Goal: Information Seeking & Learning: Learn about a topic

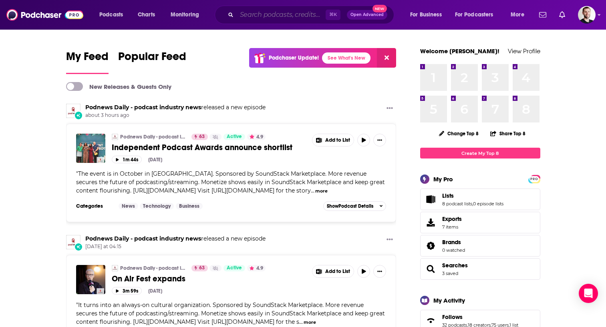
click at [253, 18] on input "Search podcasts, credits, & more..." at bounding box center [281, 14] width 89 height 13
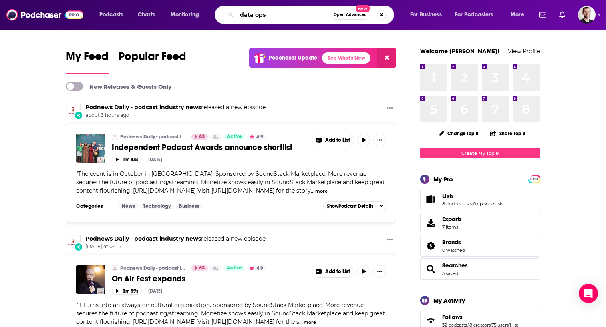
type input "data ops"
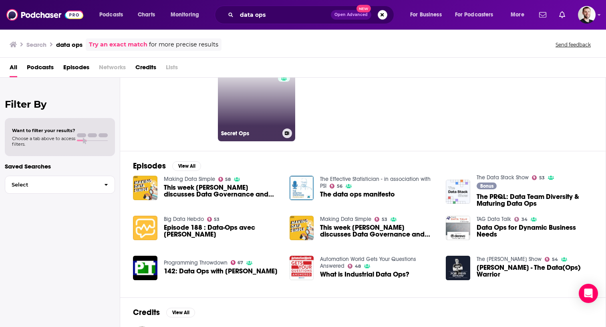
scroll to position [42, 0]
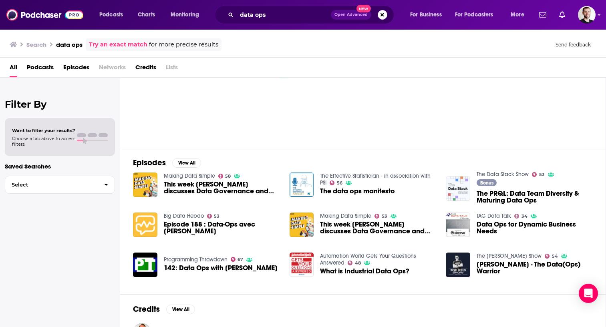
click at [193, 186] on span "This week [PERSON_NAME] discusses Data Governance and Data Ops" at bounding box center [222, 188] width 116 height 14
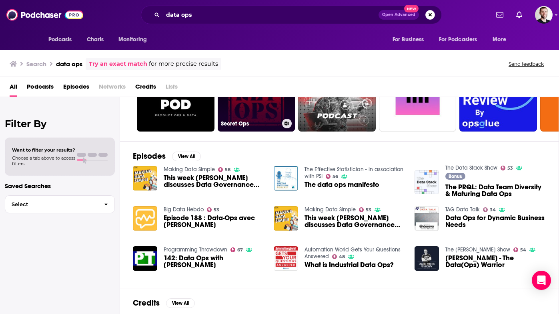
scroll to position [68, 0]
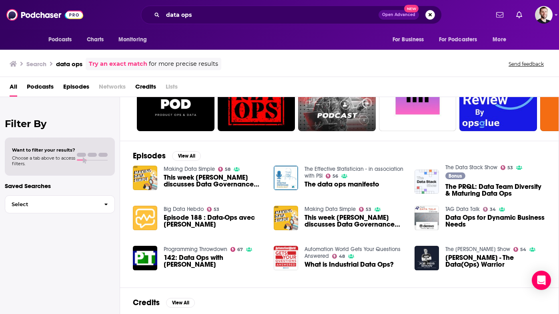
click at [227, 222] on span "Episode 188 : Data-Ops avec [PERSON_NAME]" at bounding box center [214, 221] width 101 height 14
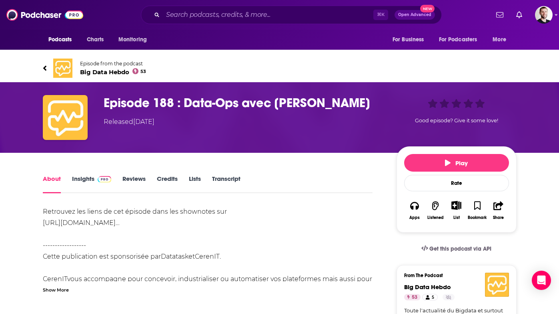
click at [97, 73] on span "Big Data Hebdo 53" at bounding box center [113, 72] width 66 height 8
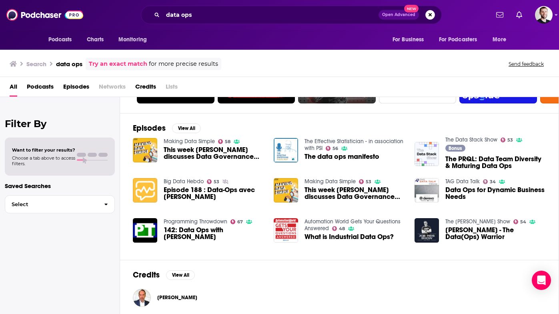
scroll to position [96, 0]
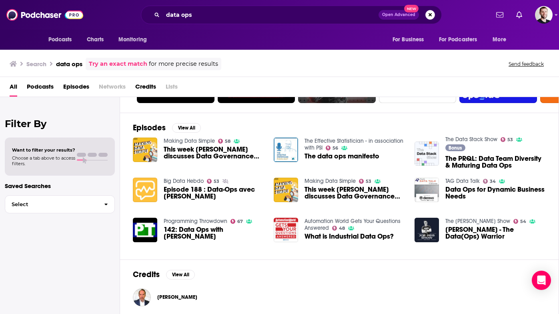
click at [471, 139] on link "The Data Stack Show" at bounding box center [472, 139] width 52 height 7
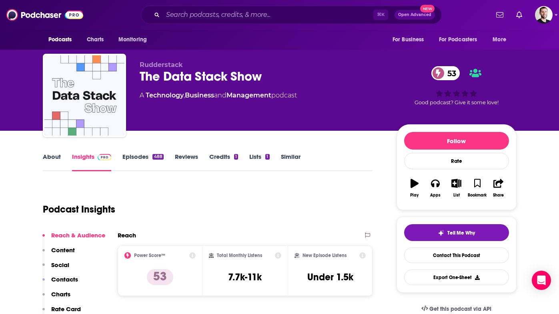
scroll to position [4, 0]
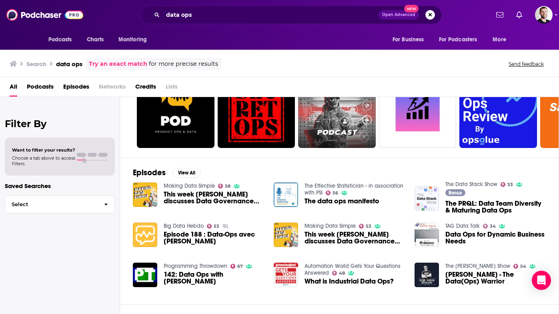
scroll to position [59, 0]
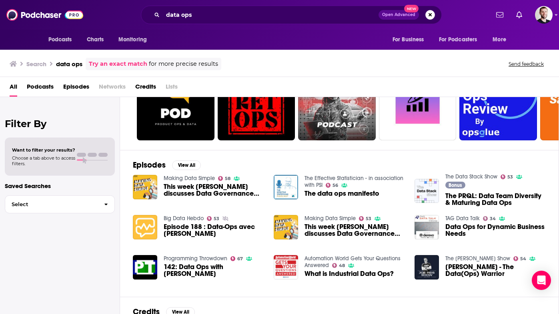
click at [460, 219] on link "TAG Data Talk" at bounding box center [463, 218] width 34 height 7
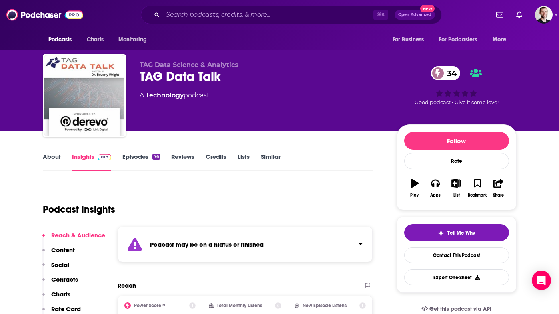
scroll to position [86, 0]
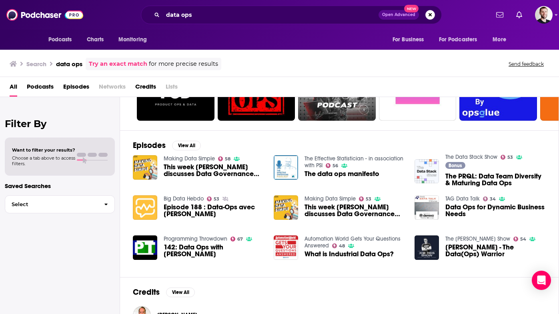
scroll to position [80, 0]
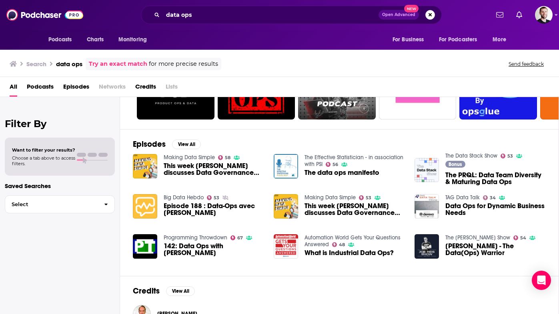
click at [181, 249] on span "142: Data Ops with [PERSON_NAME]" at bounding box center [214, 249] width 101 height 14
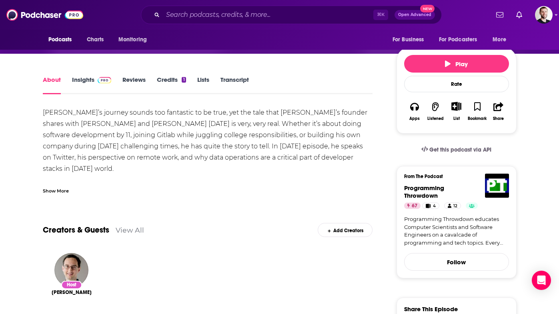
scroll to position [101, 0]
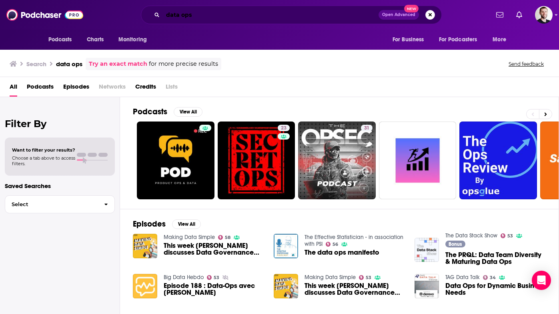
click at [190, 11] on input "data ops" at bounding box center [271, 14] width 216 height 13
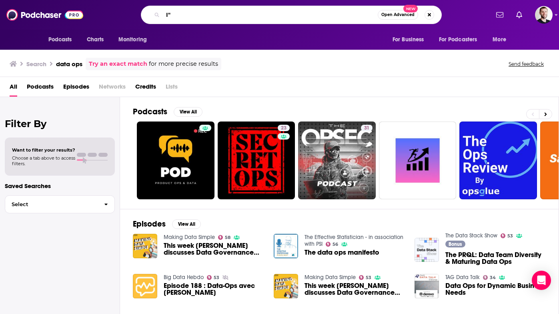
type input "I"
type input "Imply Data"
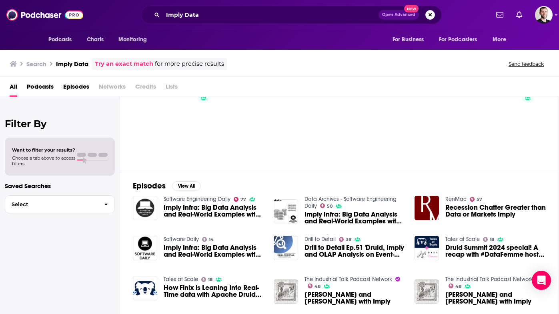
scroll to position [39, 0]
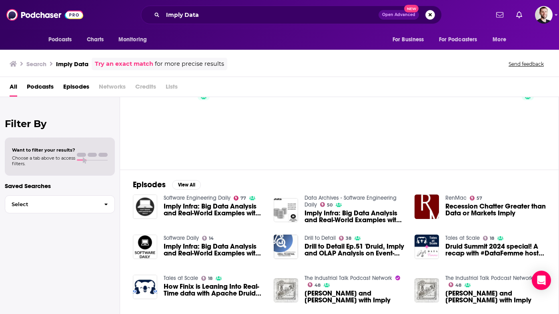
click at [184, 203] on span "Imply Infra: Big Data Analysis and Real-World Examples with [PERSON_NAME]" at bounding box center [214, 210] width 101 height 14
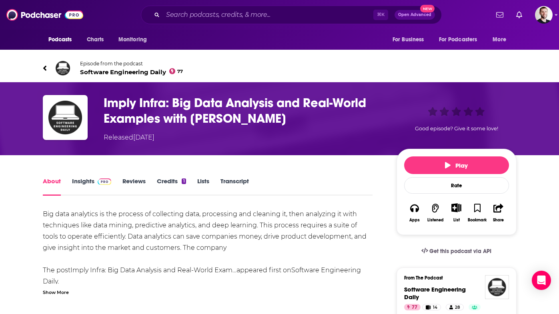
click at [118, 72] on span "Software Engineering Daily 77" at bounding box center [131, 72] width 103 height 8
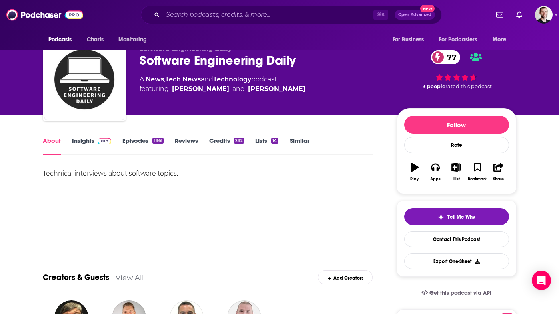
scroll to position [33, 0]
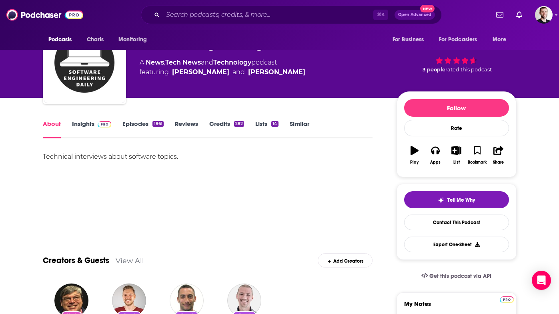
click at [127, 127] on link "Episodes 1861" at bounding box center [143, 129] width 41 height 18
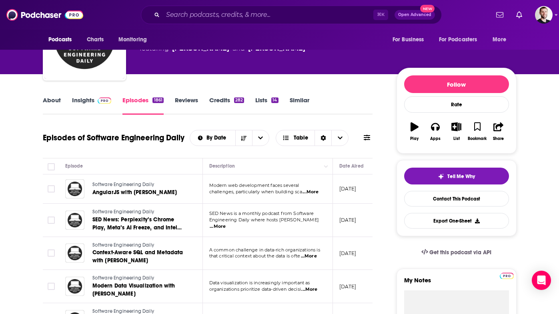
scroll to position [58, 0]
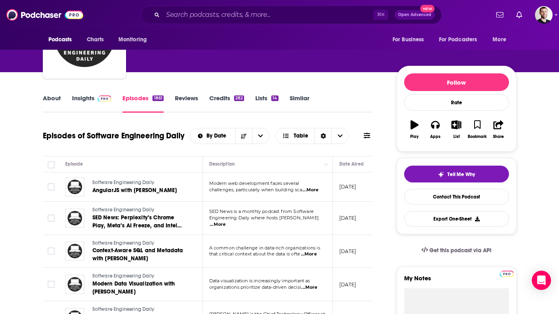
click at [45, 99] on link "About" at bounding box center [52, 103] width 18 height 18
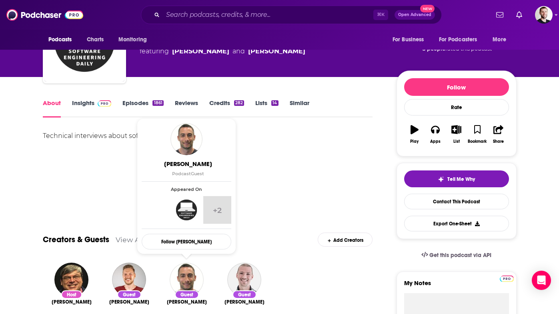
scroll to position [42, 0]
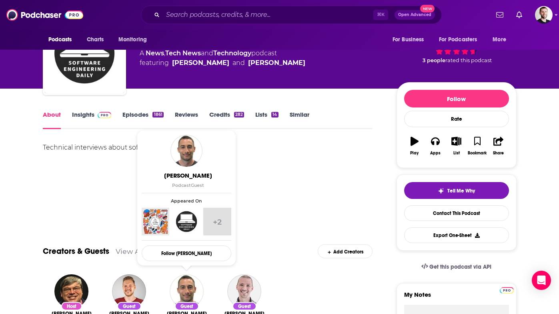
click at [50, 187] on div "Technical interviews about software topics." at bounding box center [208, 170] width 330 height 56
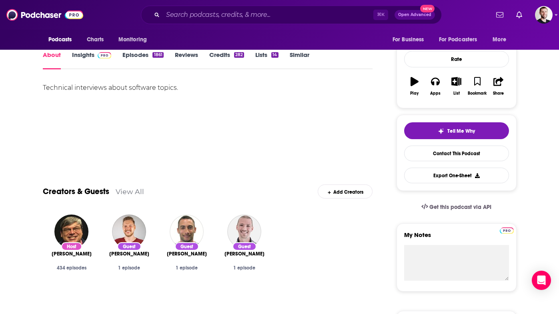
scroll to position [102, 0]
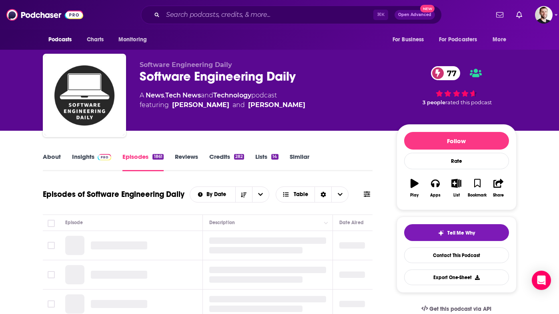
scroll to position [121, 0]
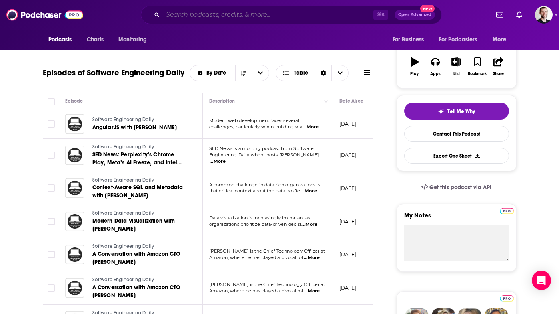
click at [187, 17] on input "Search podcasts, credits, & more..." at bounding box center [268, 14] width 211 height 13
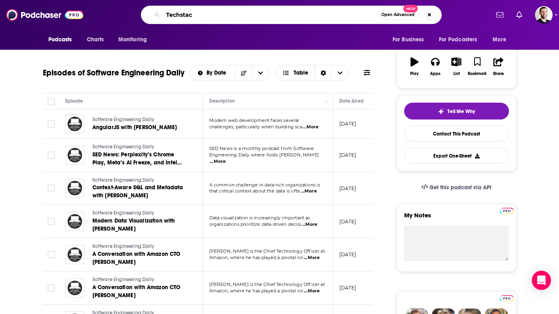
type input "Techstack"
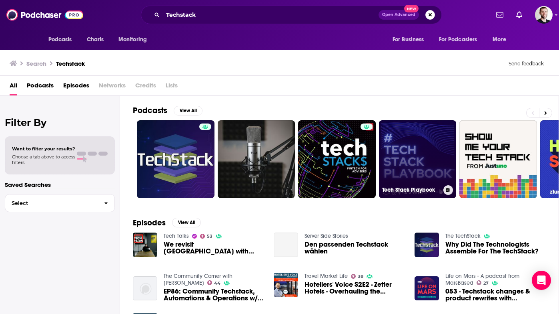
click at [404, 147] on link "Tech Stack Playbook" at bounding box center [418, 159] width 78 height 78
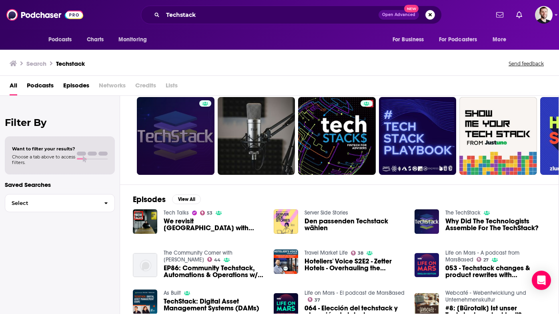
scroll to position [20, 0]
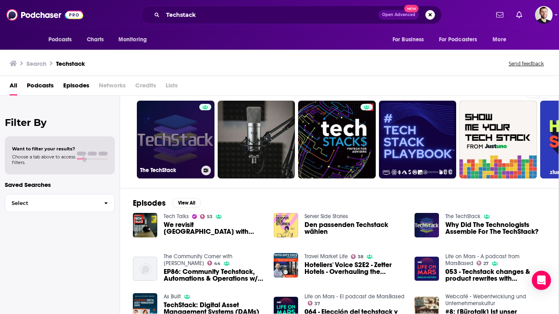
click at [165, 132] on link "The TechStack" at bounding box center [176, 140] width 78 height 78
